Goal: Task Accomplishment & Management: Manage account settings

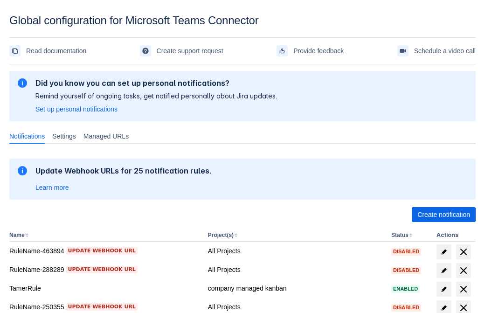
click at [444, 215] on span "Create notification" at bounding box center [444, 214] width 53 height 15
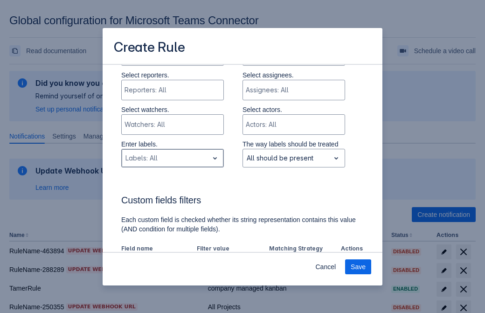
click at [172, 153] on div "Scrollable content" at bounding box center [165, 158] width 79 height 11
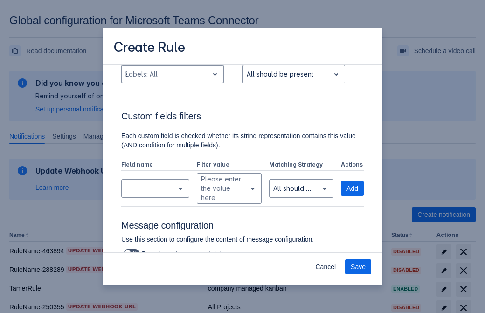
type input "893149_label"
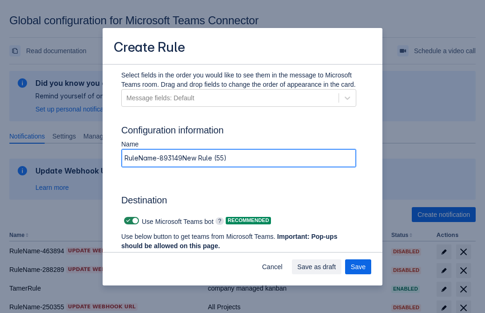
type input "RuleName-893149New Rule (55)"
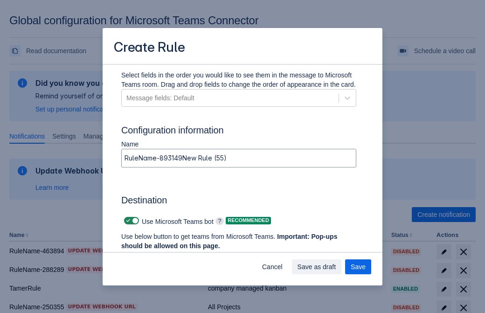
click at [127, 221] on span "Scrollable content" at bounding box center [128, 220] width 7 height 7
click at [127, 221] on input "Scrollable content" at bounding box center [127, 221] width 6 height 6
checkbox input "false"
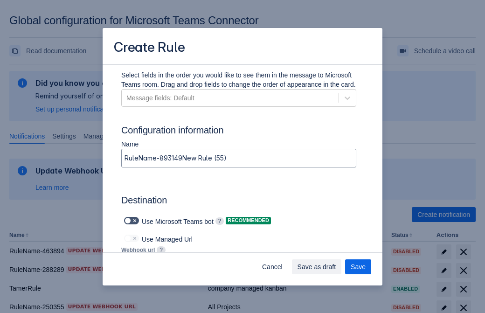
type input "https://prod-172.westeurope.logic.azure.com:443/workflows/ae977bb6ae334c9d95dfe…"
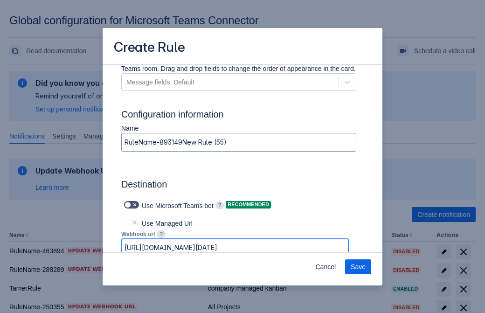
click at [358, 267] on span "Save" at bounding box center [358, 267] width 15 height 15
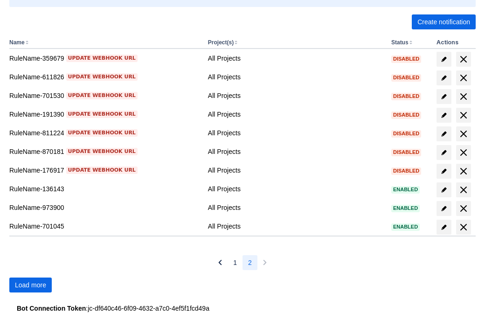
click at [30, 285] on span "Load more" at bounding box center [30, 285] width 31 height 15
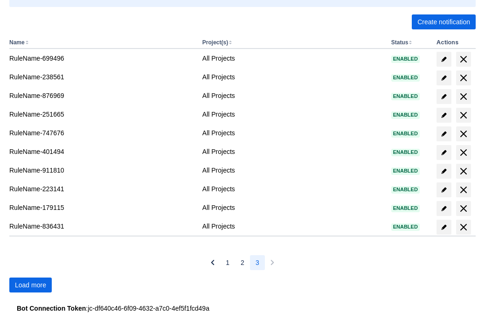
click at [30, 285] on span "Load more" at bounding box center [30, 285] width 31 height 15
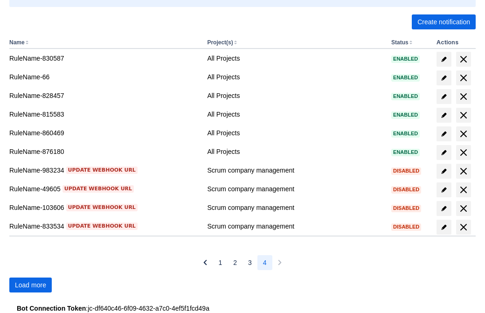
click at [30, 285] on span "Load more" at bounding box center [30, 285] width 31 height 15
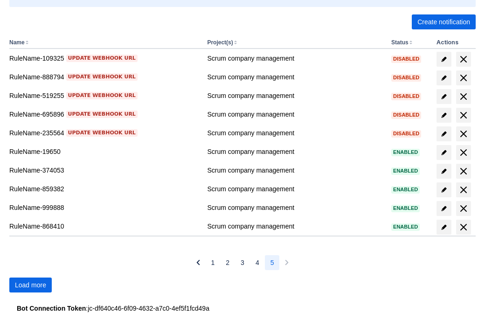
click at [30, 285] on span "Load more" at bounding box center [30, 285] width 31 height 15
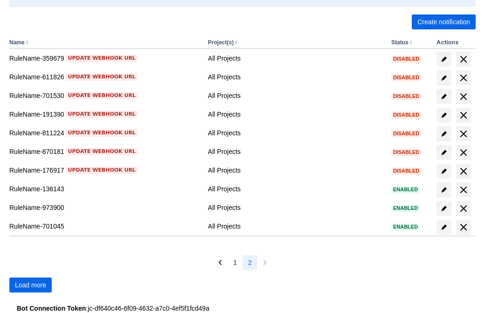
click at [30, 285] on span "Load more" at bounding box center [30, 285] width 31 height 15
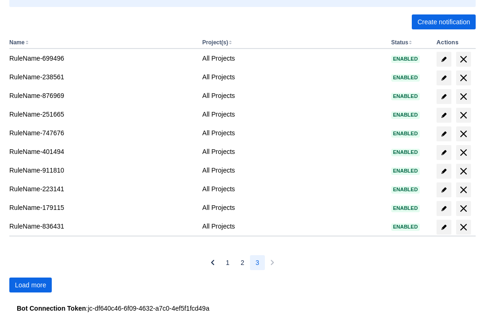
click at [30, 285] on span "Load more" at bounding box center [30, 285] width 31 height 15
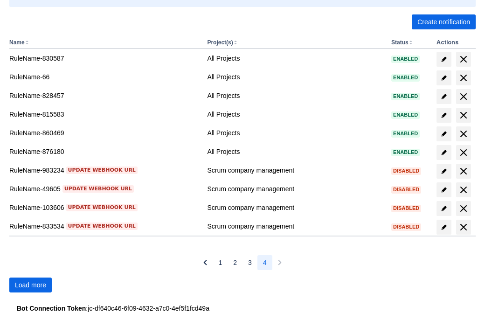
click at [30, 285] on span "Load more" at bounding box center [30, 285] width 31 height 15
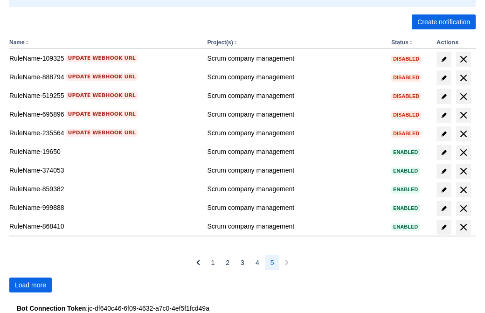
click at [30, 285] on span "Load more" at bounding box center [30, 285] width 31 height 15
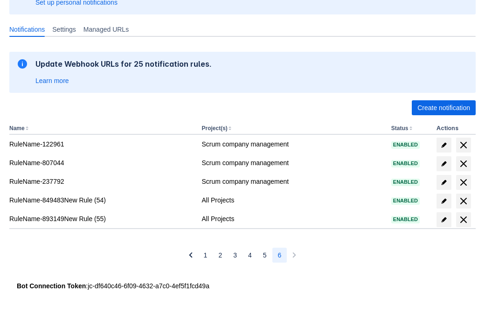
click at [463, 220] on span "delete" at bounding box center [463, 219] width 11 height 11
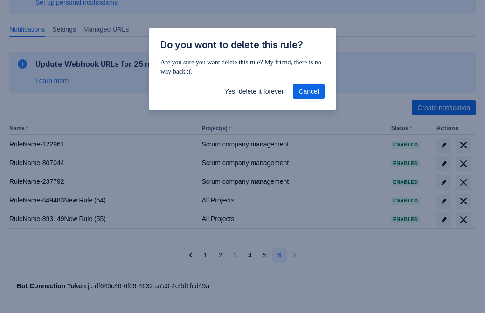
click at [254, 92] on span "Yes, delete it forever" at bounding box center [254, 91] width 59 height 15
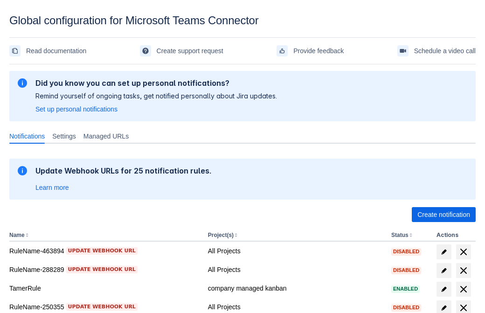
click at [444, 215] on span "Create notification" at bounding box center [444, 214] width 53 height 15
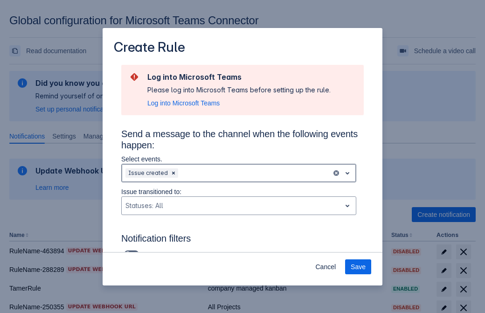
click at [239, 173] on div "Scrollable content" at bounding box center [254, 173] width 148 height 11
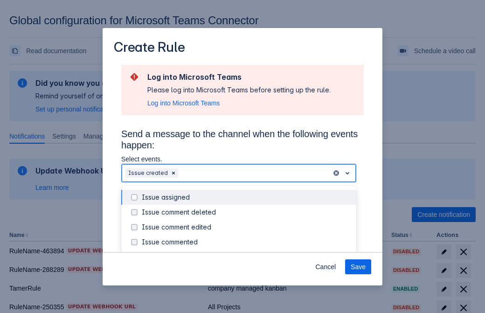
click at [246, 253] on div "Issue created" at bounding box center [246, 257] width 209 height 9
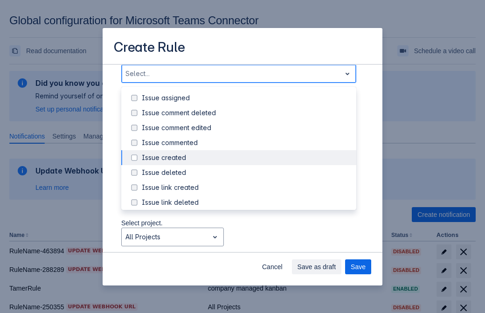
click at [246, 243] on div "Issue updated" at bounding box center [246, 247] width 209 height 9
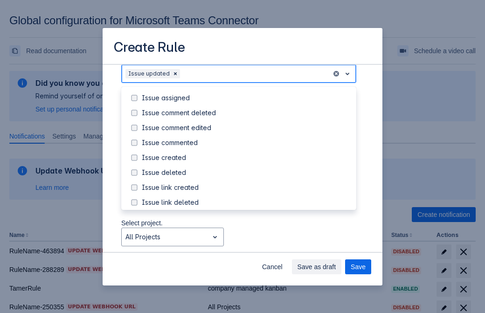
scroll to position [99, 0]
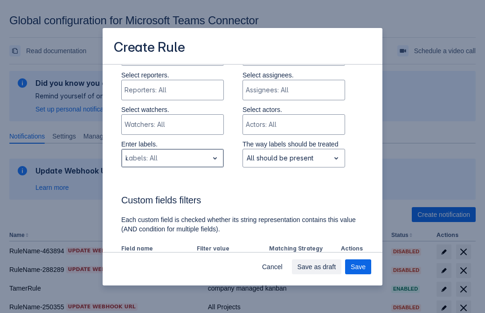
type input "497918_label"
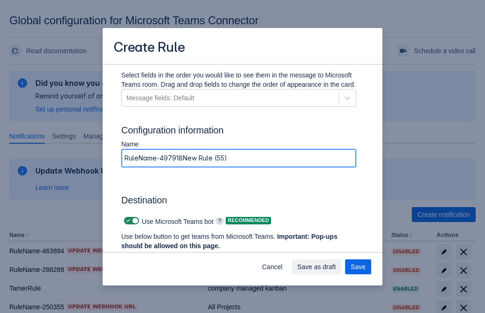
type input "RuleName-497918New Rule (55)"
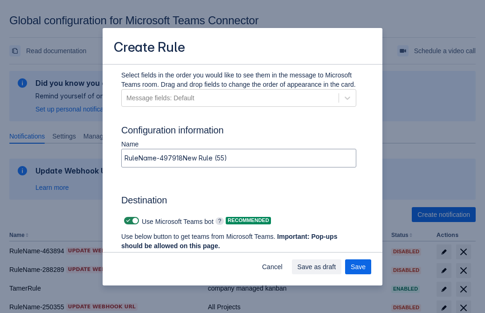
click at [127, 221] on span "Scrollable content" at bounding box center [128, 220] width 7 height 7
click at [127, 221] on input "Scrollable content" at bounding box center [127, 221] width 6 height 6
checkbox input "false"
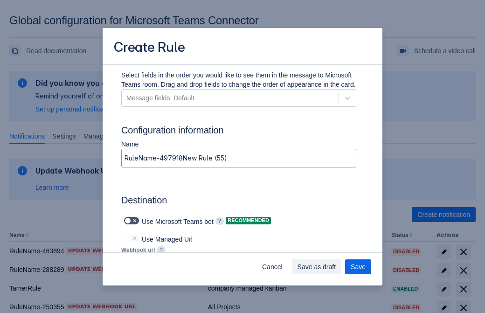
type input "https://prod-112.westeurope.logic.azure.com:443/workflows/bae959254738451b85002…"
click at [358, 267] on span "Save" at bounding box center [358, 267] width 15 height 15
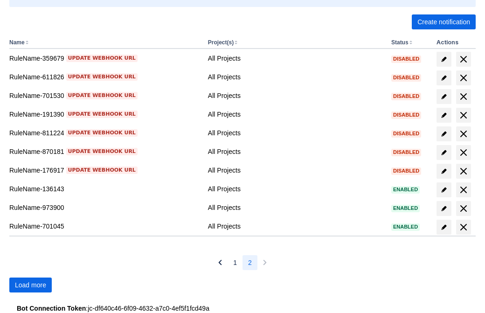
click at [30, 285] on span "Load more" at bounding box center [30, 285] width 31 height 15
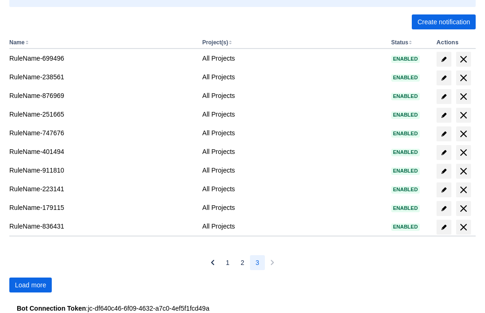
click at [30, 285] on span "Load more" at bounding box center [30, 285] width 31 height 15
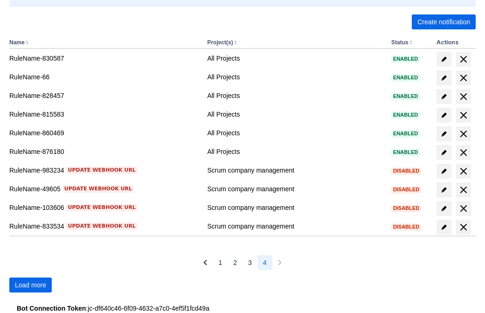
click at [30, 285] on span "Load more" at bounding box center [30, 285] width 31 height 15
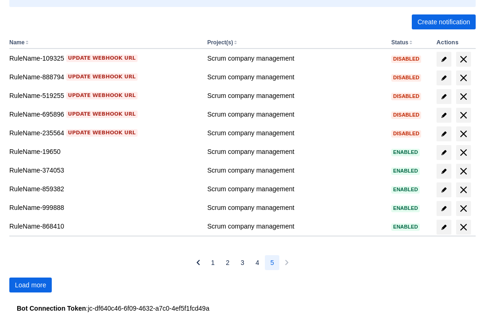
click at [30, 285] on span "Load more" at bounding box center [30, 285] width 31 height 15
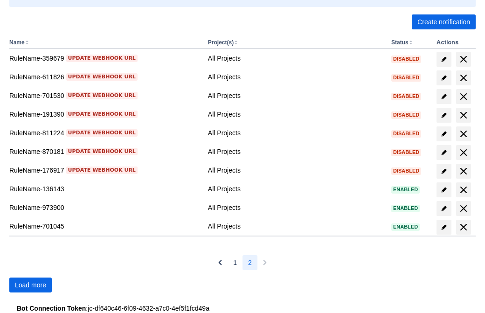
click at [30, 285] on span "Load more" at bounding box center [30, 285] width 31 height 15
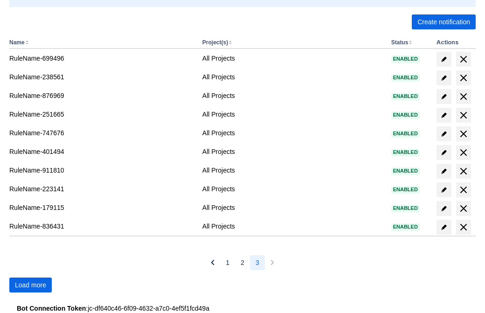
click at [30, 285] on span "Load more" at bounding box center [30, 285] width 31 height 15
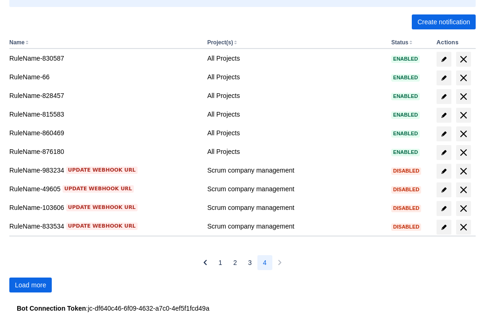
click at [30, 285] on span "Load more" at bounding box center [30, 285] width 31 height 15
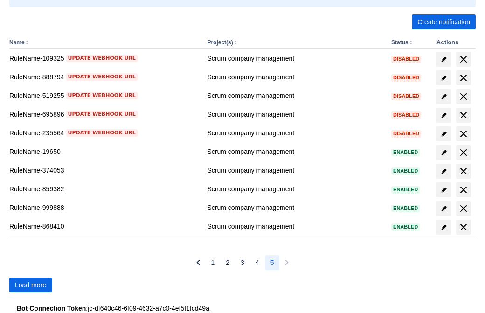
click at [30, 285] on span "Load more" at bounding box center [30, 285] width 31 height 15
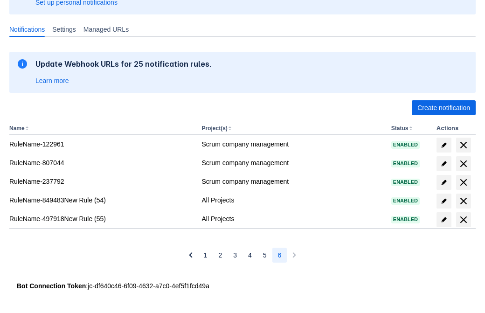
click at [463, 220] on span "delete" at bounding box center [463, 219] width 11 height 11
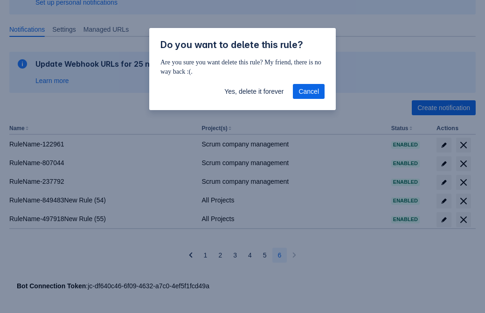
click at [254, 91] on span "Yes, delete it forever" at bounding box center [254, 91] width 59 height 15
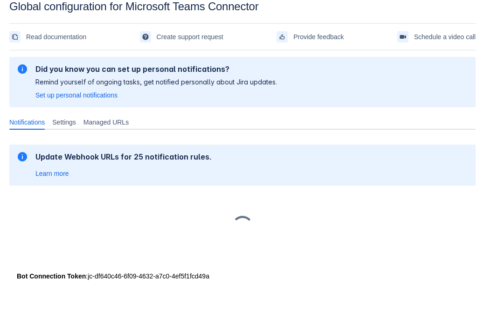
scroll to position [14, 0]
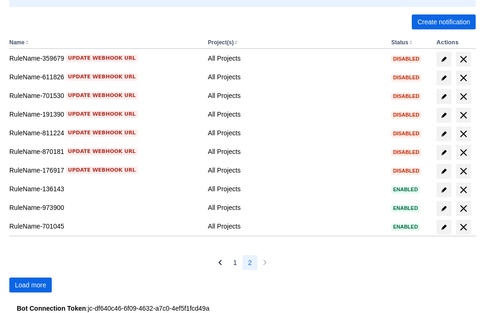
click at [30, 285] on span "Load more" at bounding box center [30, 285] width 31 height 15
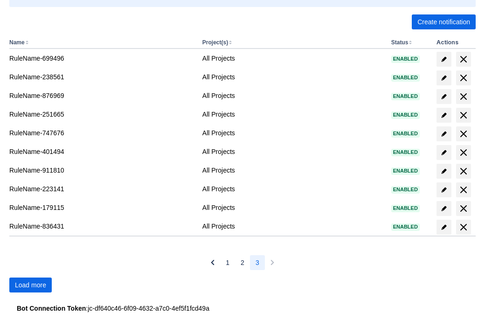
click at [30, 285] on span "Load more" at bounding box center [30, 285] width 31 height 15
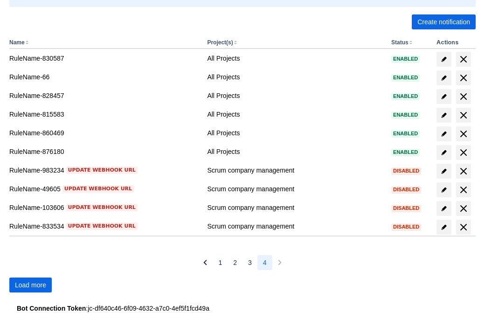
click at [30, 285] on span "Load more" at bounding box center [30, 285] width 31 height 15
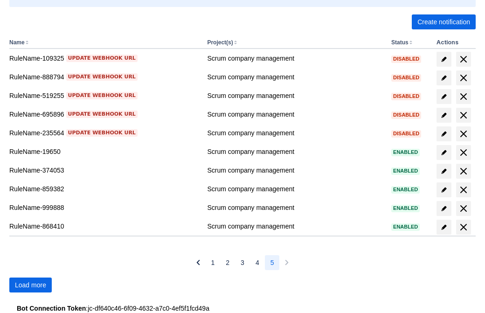
click at [30, 285] on span "Load more" at bounding box center [30, 285] width 31 height 15
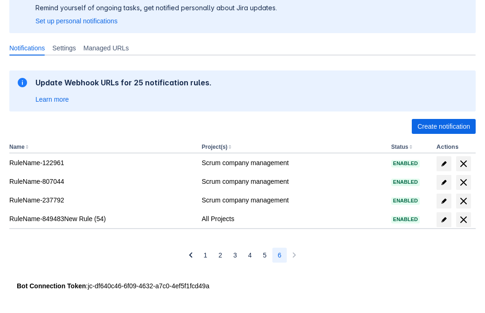
scroll to position [88, 0]
